Goal: Navigation & Orientation: Find specific page/section

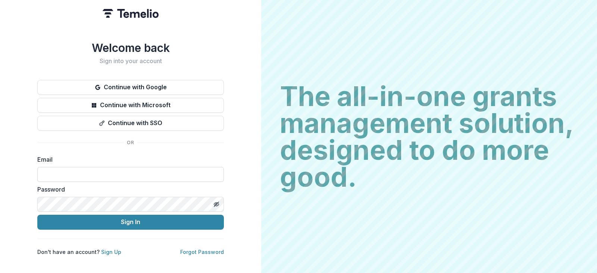
click at [188, 169] on input at bounding box center [130, 174] width 186 height 15
type input "**********"
click at [37, 214] on button "Sign In" at bounding box center [130, 221] width 186 height 15
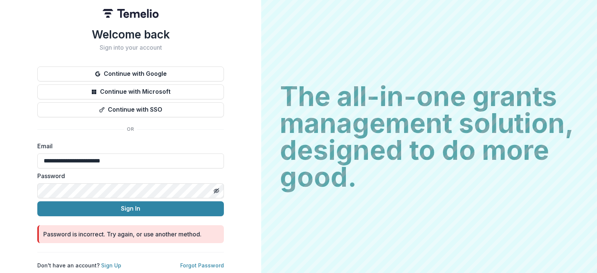
click at [37, 201] on button "Sign In" at bounding box center [130, 208] width 186 height 15
click at [184, 266] on div "**********" at bounding box center [130, 136] width 261 height 273
click at [187, 262] on link "Forgot Password" at bounding box center [202, 265] width 44 height 6
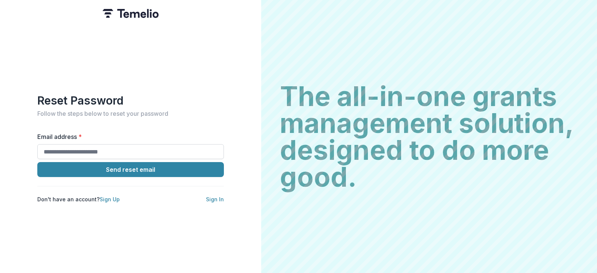
click at [148, 153] on input "Email address *" at bounding box center [130, 151] width 186 height 15
type input "**********"
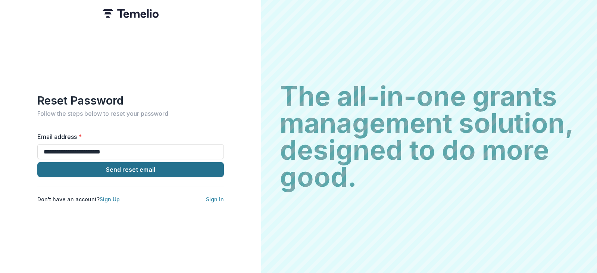
click at [144, 166] on button "Send reset email" at bounding box center [130, 169] width 186 height 15
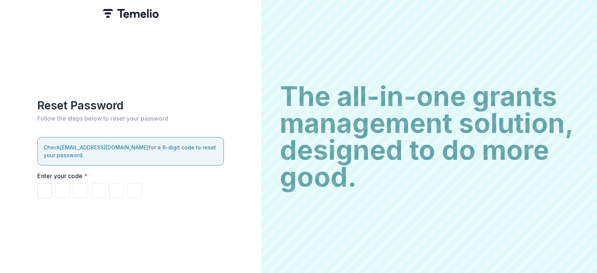
click at [49, 188] on input "Please enter your pin code" at bounding box center [44, 190] width 15 height 15
type input "*"
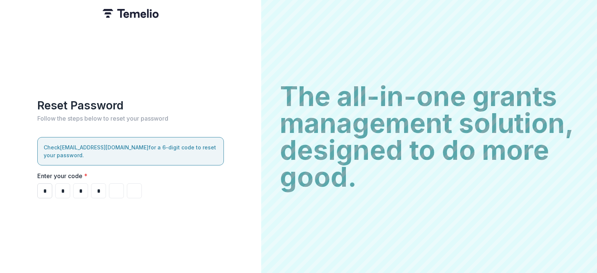
type input "*"
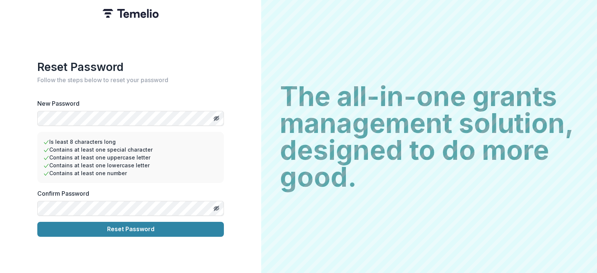
click at [37, 222] on button "Reset Password" at bounding box center [130, 229] width 186 height 15
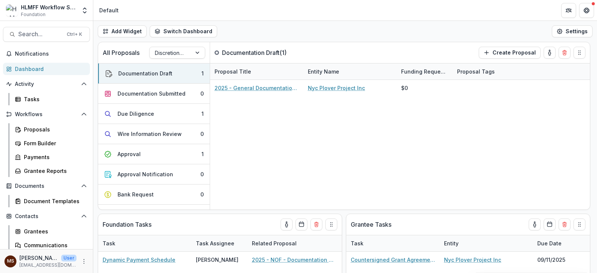
click at [48, 10] on div "HLMFF Workflow Sandbox" at bounding box center [49, 7] width 56 height 8
click at [84, 10] on icon "Open entity switcher" at bounding box center [84, 10] width 7 height 7
click at [57, 127] on div "Proposals" at bounding box center [54, 129] width 60 height 8
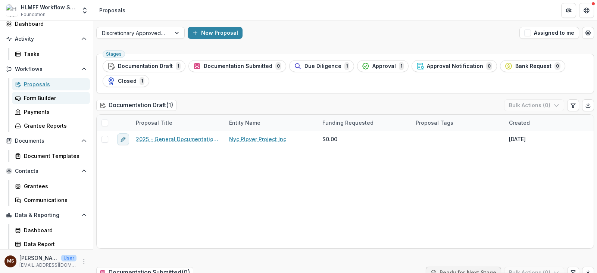
scroll to position [46, 0]
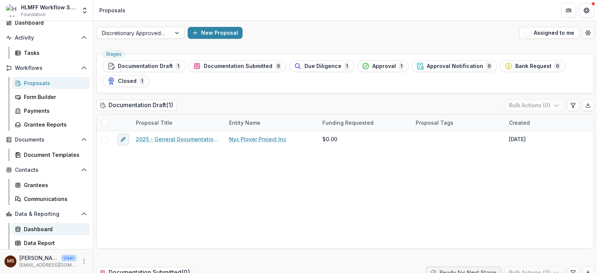
click at [48, 227] on div "Dashboard" at bounding box center [54, 229] width 60 height 8
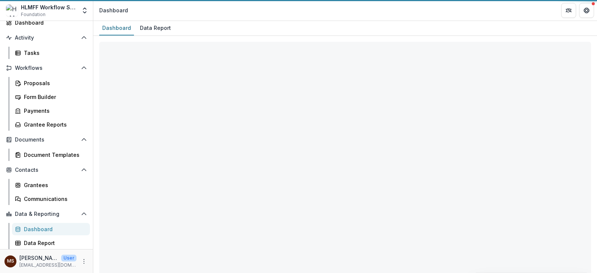
select select "**********"
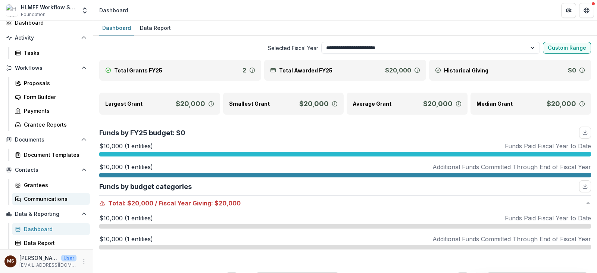
click at [54, 202] on div "Communications" at bounding box center [54, 199] width 60 height 8
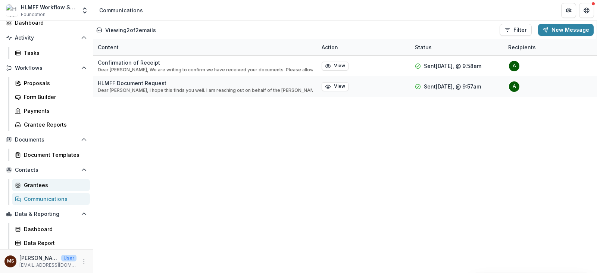
click at [51, 186] on div "Grantees" at bounding box center [54, 185] width 60 height 8
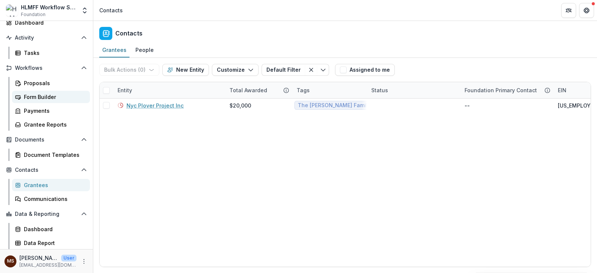
click at [54, 97] on div "Form Builder" at bounding box center [54, 97] width 60 height 8
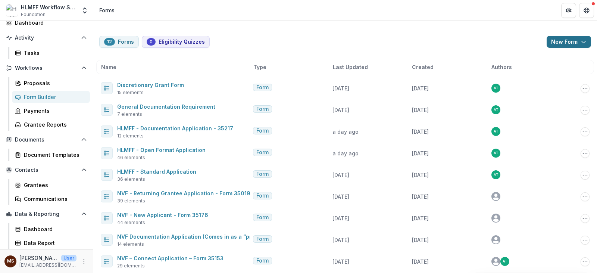
click at [567, 40] on button "New Form" at bounding box center [568, 42] width 44 height 12
click at [552, 69] on button "New Form" at bounding box center [547, 71] width 80 height 12
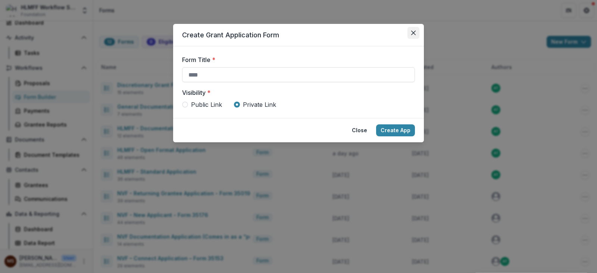
click at [411, 34] on button "Close" at bounding box center [413, 33] width 12 height 12
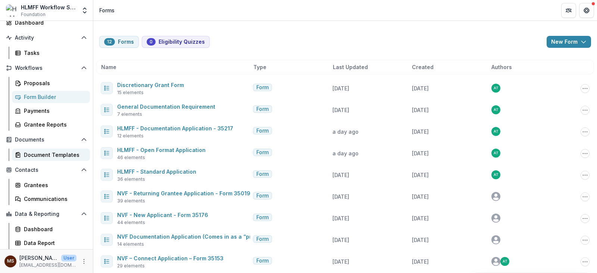
click at [72, 154] on div "Document Templates" at bounding box center [54, 155] width 60 height 8
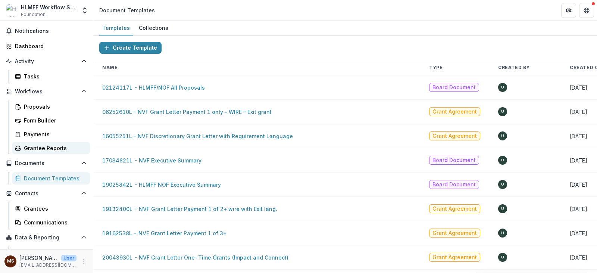
scroll to position [46, 0]
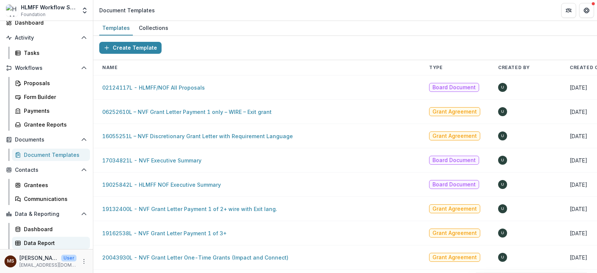
click at [57, 241] on div "Data Report" at bounding box center [54, 243] width 60 height 8
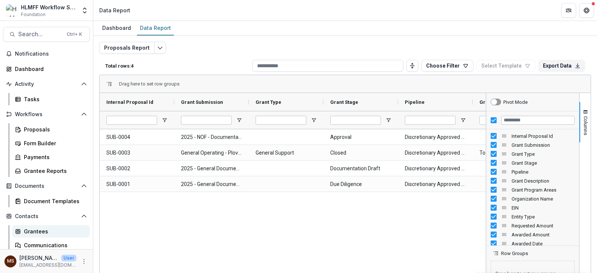
click at [56, 233] on div "Grantees" at bounding box center [54, 231] width 60 height 8
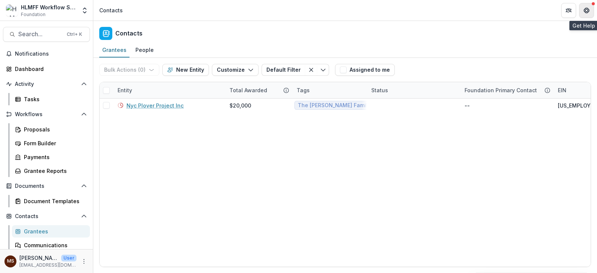
click at [585, 12] on icon "Get Help" at bounding box center [586, 10] width 6 height 6
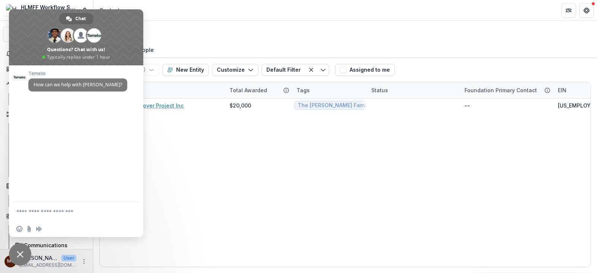
click at [21, 261] on span "Close chat" at bounding box center [20, 254] width 22 height 22
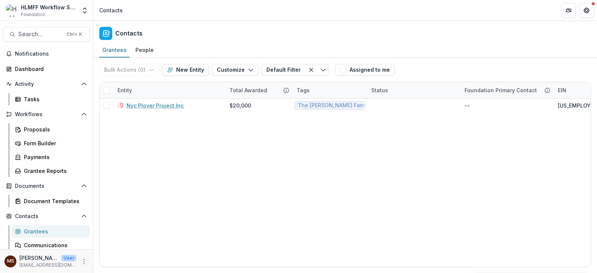
click at [79, 261] on button "More" at bounding box center [83, 261] width 9 height 9
click at [115, 240] on link "User Settings" at bounding box center [131, 245] width 80 height 12
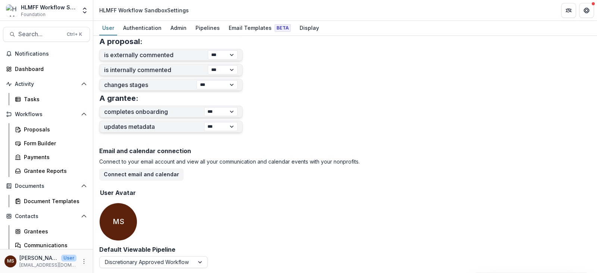
scroll to position [295, 0]
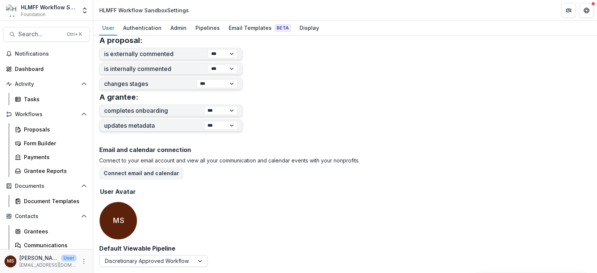
click at [198, 266] on div at bounding box center [200, 260] width 13 height 11
click at [223, 255] on div "Default Viewable Pipeline Discretionary Approved Workflow" at bounding box center [211, 256] width 224 height 22
click at [128, 33] on link "Authentication" at bounding box center [142, 28] width 44 height 15
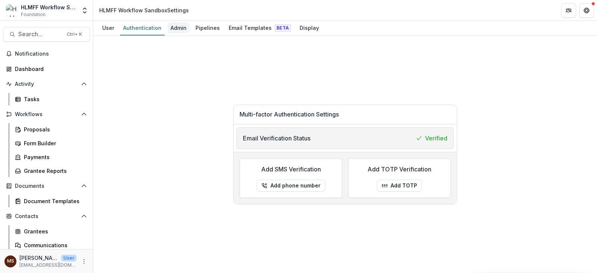
click at [170, 28] on div "Admin" at bounding box center [178, 27] width 22 height 11
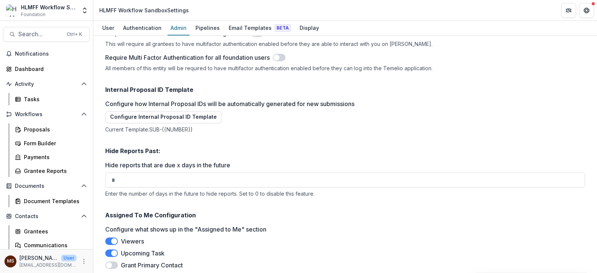
scroll to position [1207, 0]
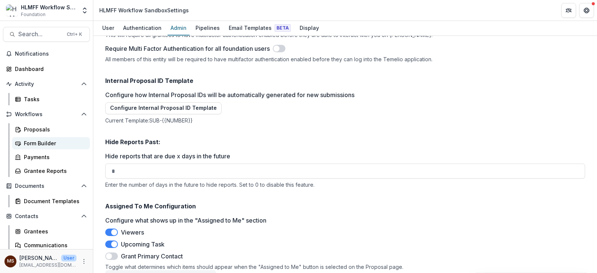
click at [58, 142] on div "Form Builder" at bounding box center [54, 143] width 60 height 8
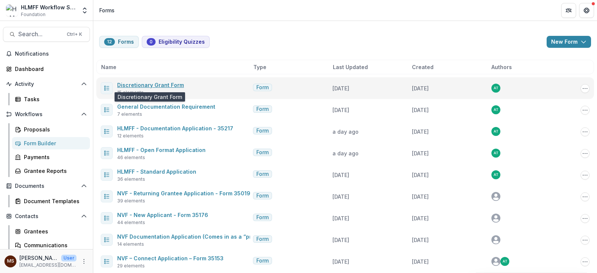
click at [173, 84] on link "Discretionary Grant Form" at bounding box center [150, 85] width 67 height 6
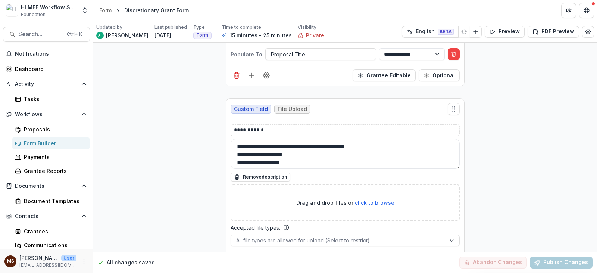
scroll to position [1599, 0]
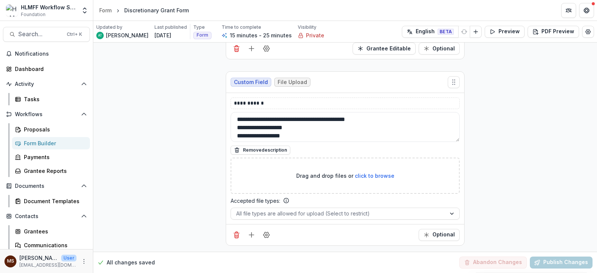
click at [52, 141] on div "Form Builder" at bounding box center [54, 143] width 60 height 8
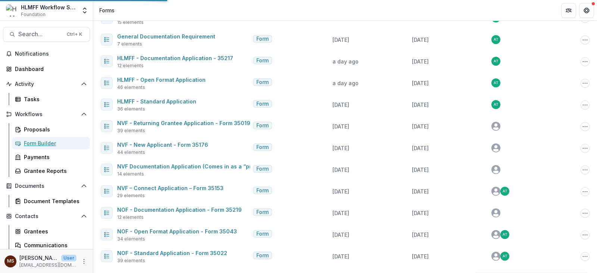
scroll to position [70, 0]
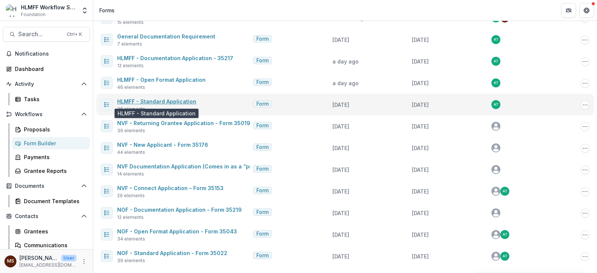
click at [186, 101] on link "HLMFF - Standard Application" at bounding box center [156, 101] width 79 height 6
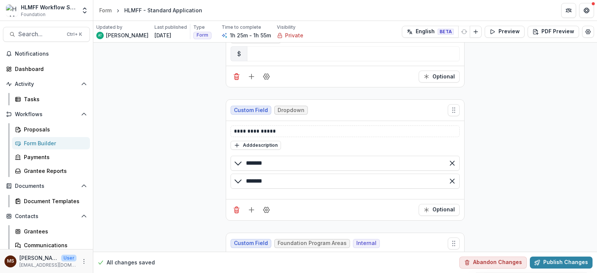
scroll to position [2201, 0]
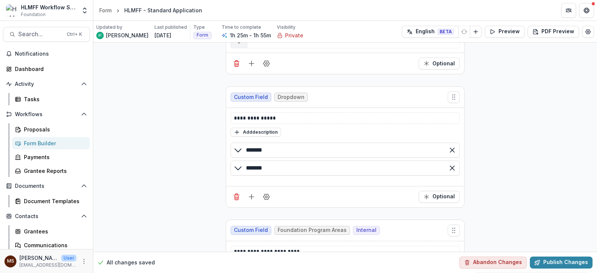
click at [237, 149] on icon at bounding box center [237, 149] width 9 height 9
click at [236, 165] on icon at bounding box center [237, 167] width 9 height 9
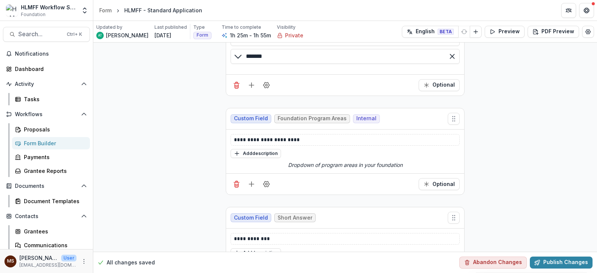
scroll to position [2312, 0]
click at [263, 183] on icon "Field Settings" at bounding box center [266, 184] width 6 height 6
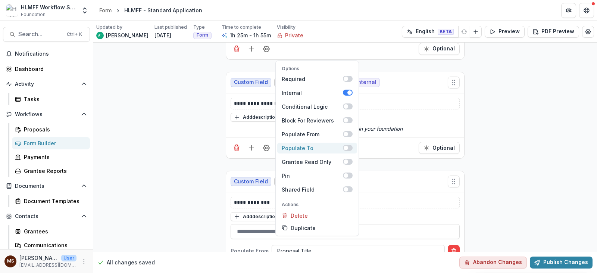
scroll to position [2350, 0]
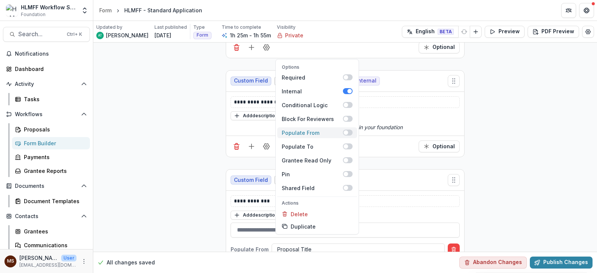
click at [345, 131] on span at bounding box center [346, 132] width 4 height 4
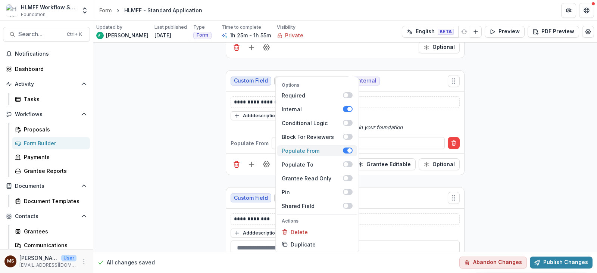
click at [345, 149] on span at bounding box center [348, 150] width 10 height 6
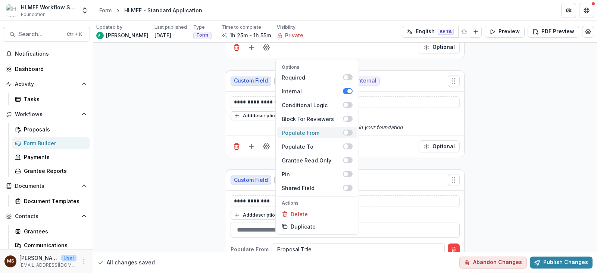
click at [343, 130] on span at bounding box center [348, 132] width 10 height 6
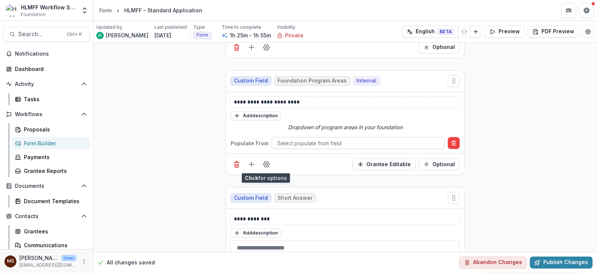
click at [375, 146] on div at bounding box center [358, 142] width 162 height 9
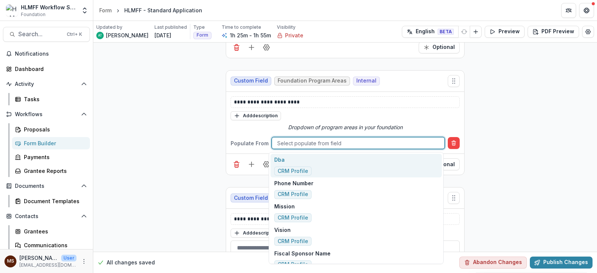
click at [358, 138] on div "Select populate from field" at bounding box center [358, 143] width 172 height 11
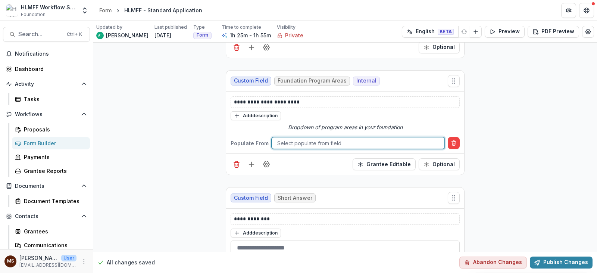
click at [357, 138] on div "Select populate from field" at bounding box center [358, 143] width 172 height 11
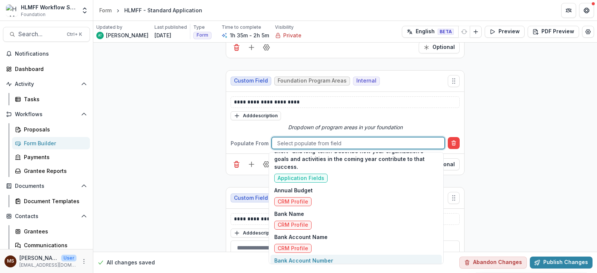
scroll to position [5603, 0]
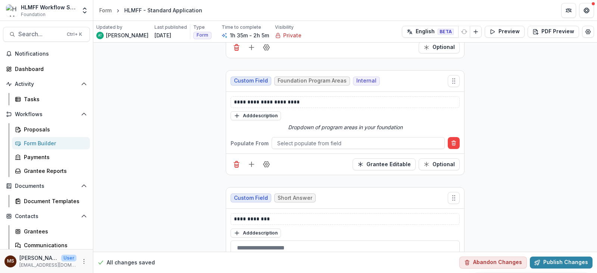
click at [267, 164] on icon "Field Settings" at bounding box center [266, 163] width 7 height 7
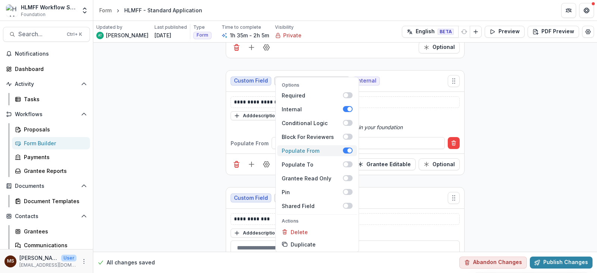
click at [344, 152] on span at bounding box center [348, 150] width 10 height 6
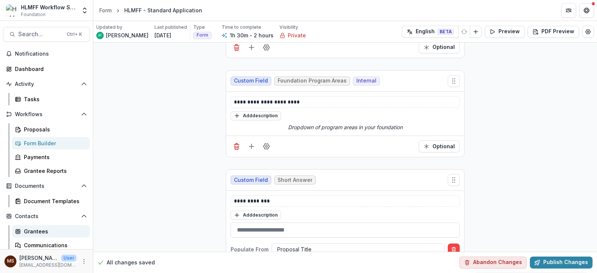
click at [41, 231] on div "Grantees" at bounding box center [54, 231] width 60 height 8
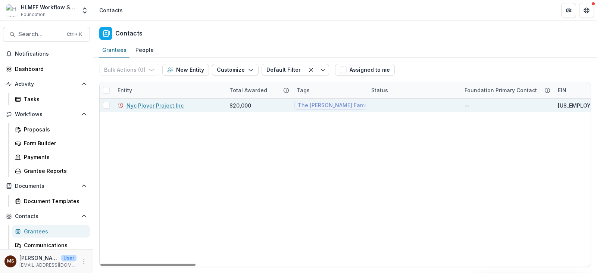
click at [148, 104] on link "Nyc Plover Project Inc" at bounding box center [154, 105] width 57 height 8
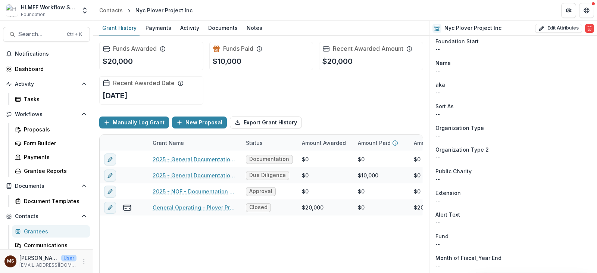
scroll to position [940, 0]
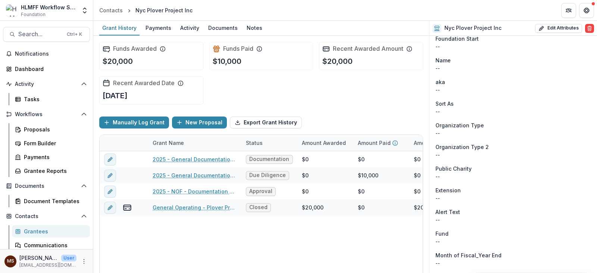
click at [355, 238] on div "2025 - General Documentation Requirement Documentation Draft $0 $0 $0 -- -- $0 …" at bounding box center [404, 223] width 608 height 145
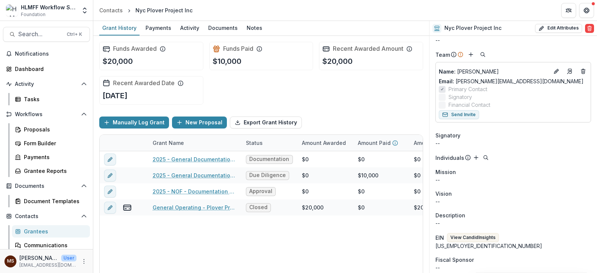
scroll to position [0, 0]
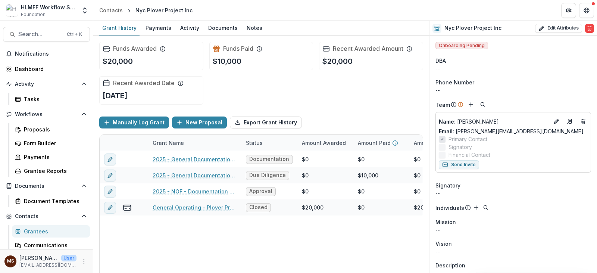
click at [367, 99] on div "Funds Awarded $20,000 Funds Paid $10,000 Recent Awarded Amount $20,000 Recent A…" at bounding box center [261, 73] width 324 height 75
click at [449, 120] on span "Name :" at bounding box center [447, 121] width 17 height 6
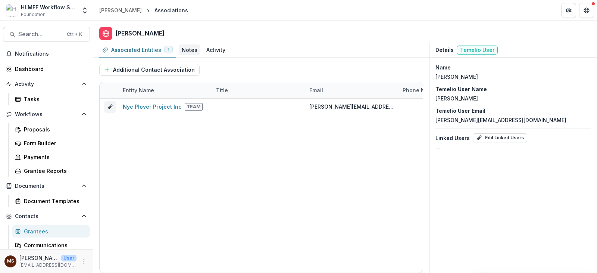
click at [189, 48] on div "Notes" at bounding box center [190, 50] width 16 height 8
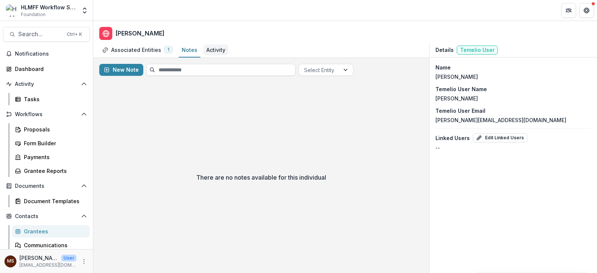
click at [213, 47] on div "Activity" at bounding box center [215, 50] width 19 height 8
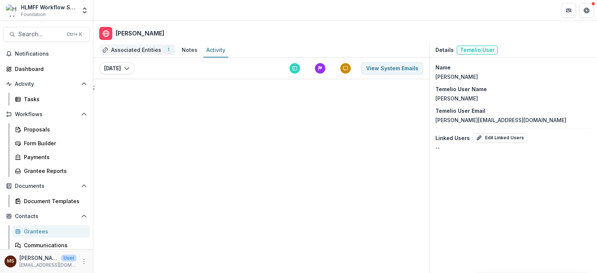
click at [138, 51] on div "Associated Entities" at bounding box center [136, 50] width 50 height 8
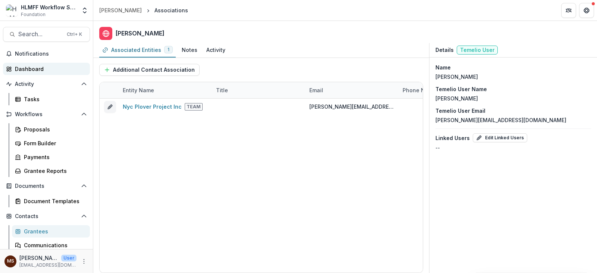
click at [31, 67] on div "Dashboard" at bounding box center [49, 69] width 69 height 8
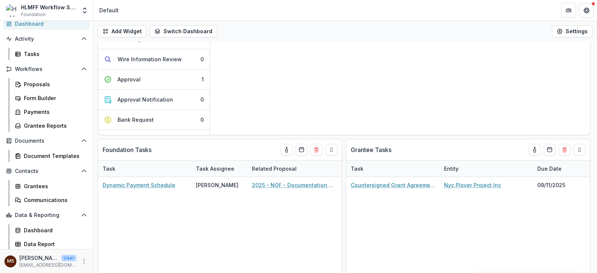
scroll to position [46, 0]
click at [43, 171] on span "Contacts" at bounding box center [46, 170] width 63 height 6
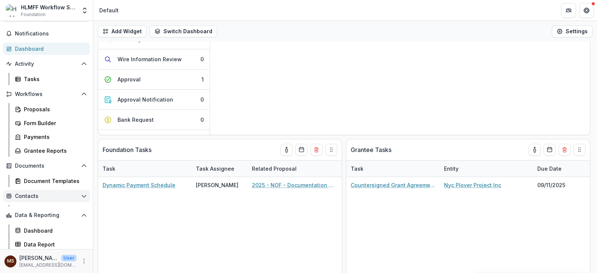
scroll to position [20, 0]
click at [49, 194] on span "Contacts" at bounding box center [46, 196] width 63 height 6
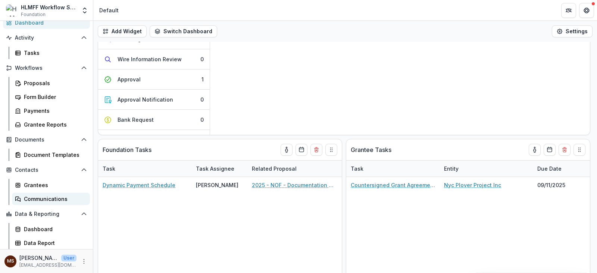
click at [43, 196] on div "Communications" at bounding box center [54, 199] width 60 height 8
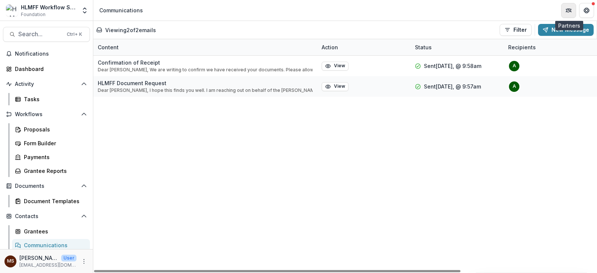
click at [561, 13] on button "Partners" at bounding box center [568, 10] width 15 height 15
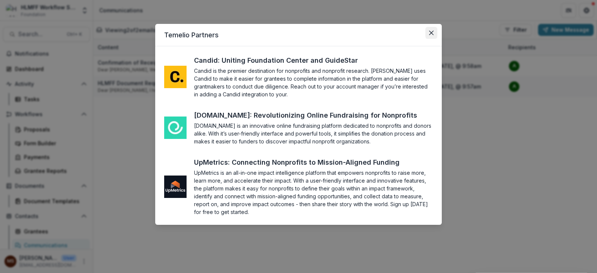
click at [431, 31] on icon "Close" at bounding box center [431, 33] width 4 height 4
